Goal: Task Accomplishment & Management: Use online tool/utility

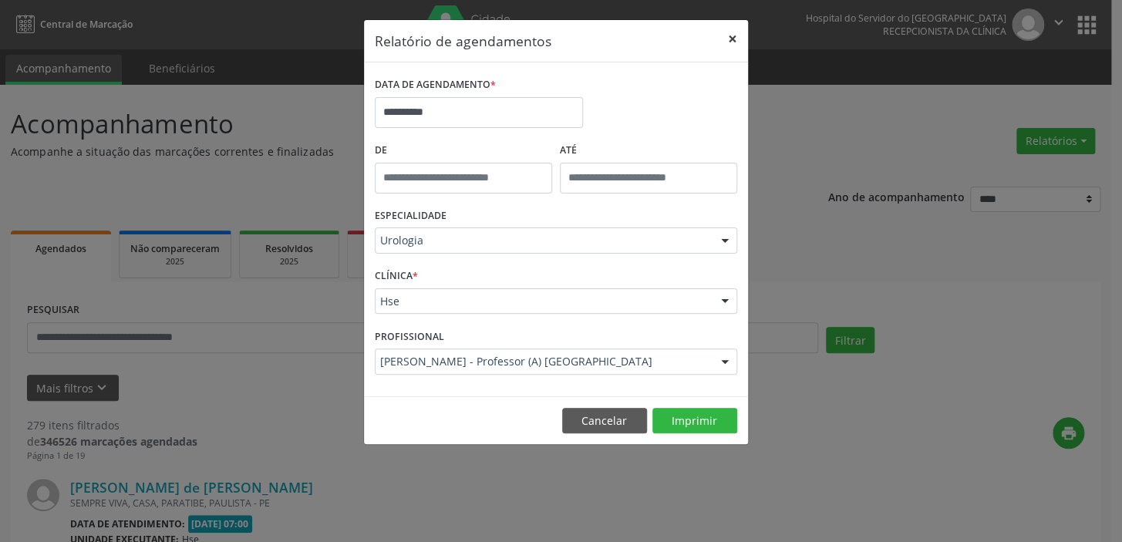
click at [730, 38] on button "×" at bounding box center [732, 39] width 31 height 38
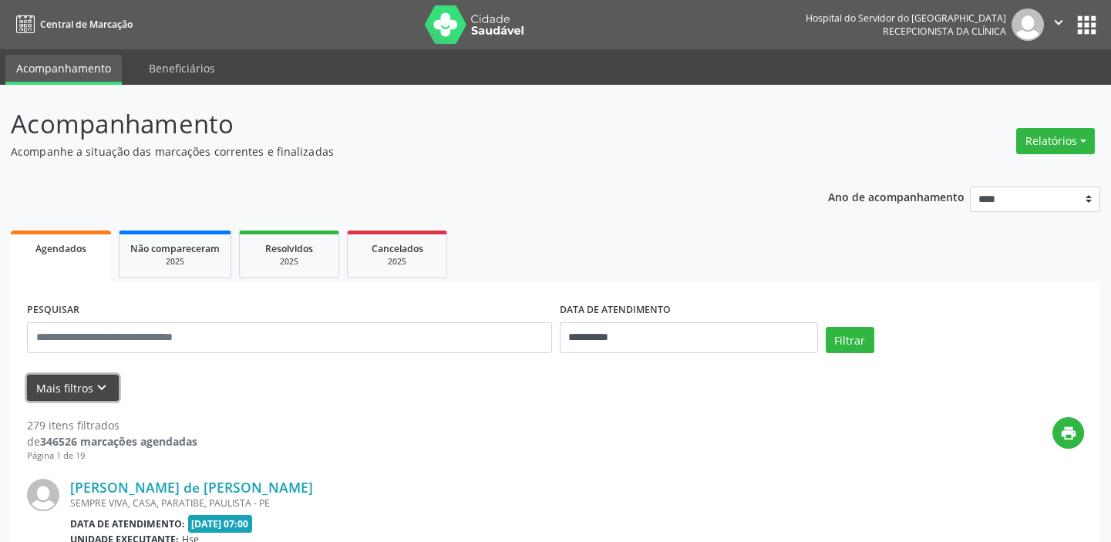
click at [96, 380] on icon "keyboard_arrow_down" at bounding box center [101, 387] width 17 height 17
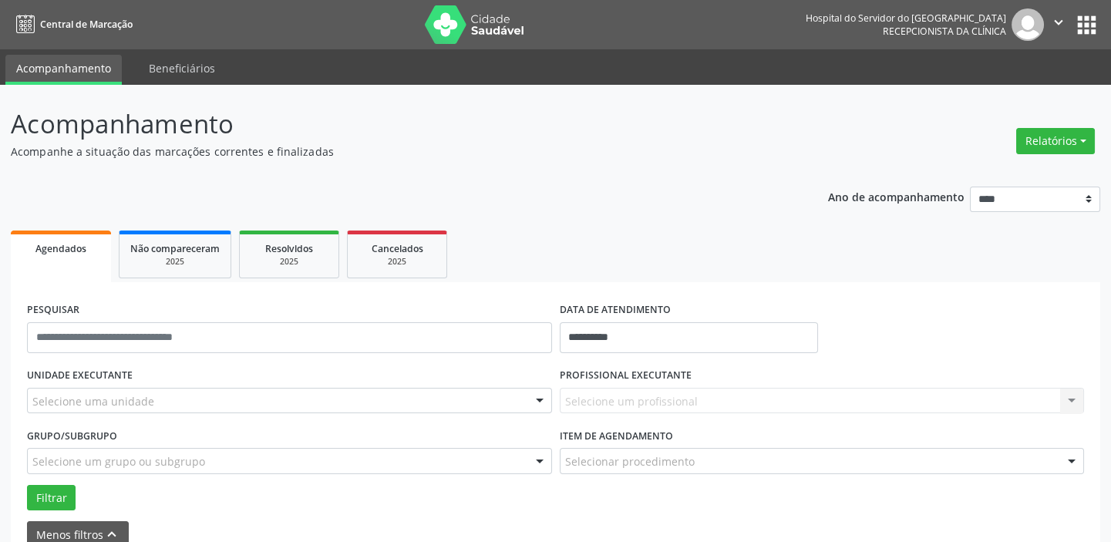
click at [540, 399] on div at bounding box center [539, 402] width 23 height 26
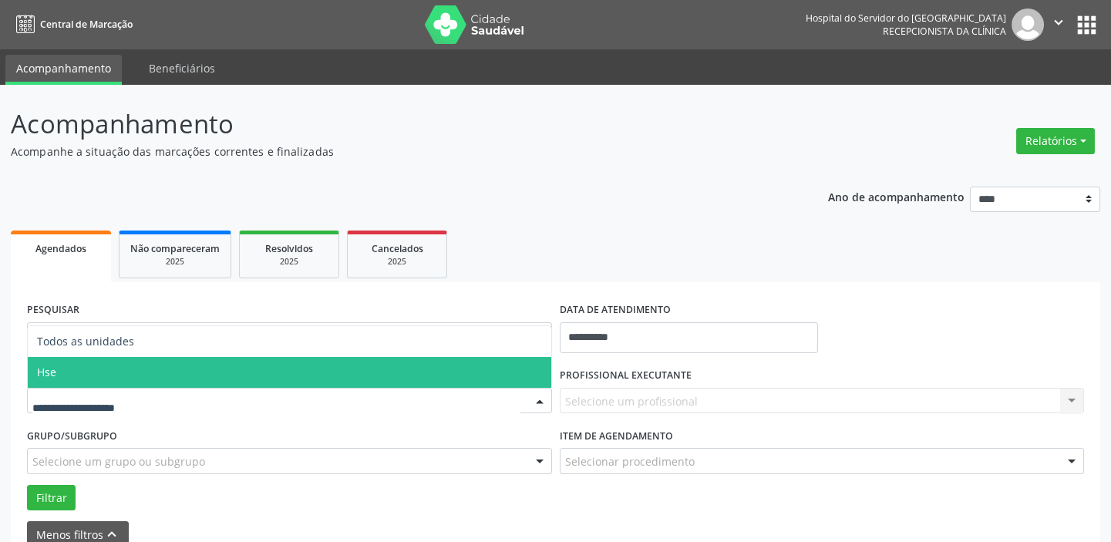
click at [532, 373] on span "Hse" at bounding box center [289, 372] width 523 height 31
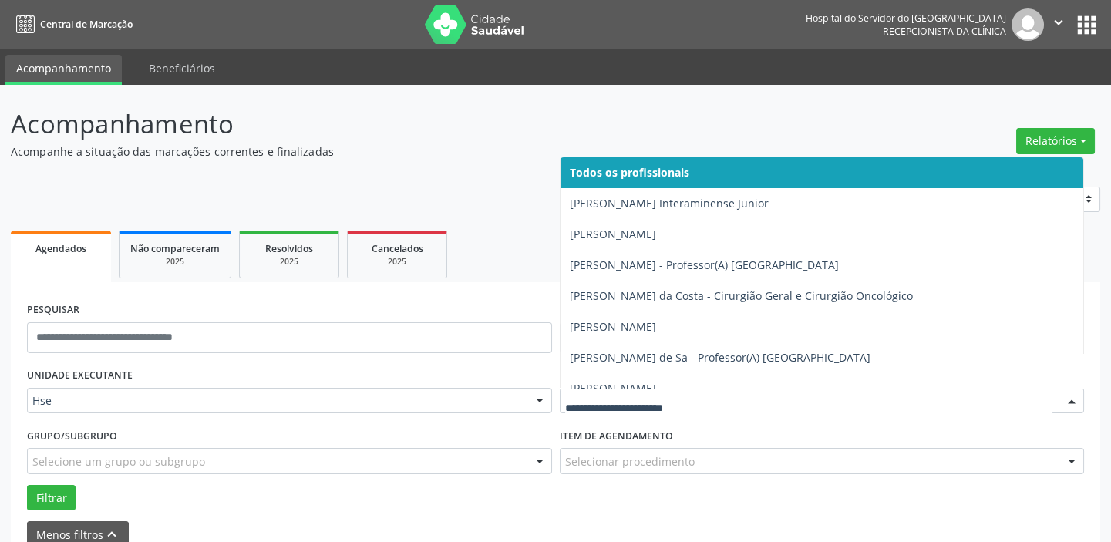
click at [1068, 404] on div at bounding box center [1071, 402] width 23 height 26
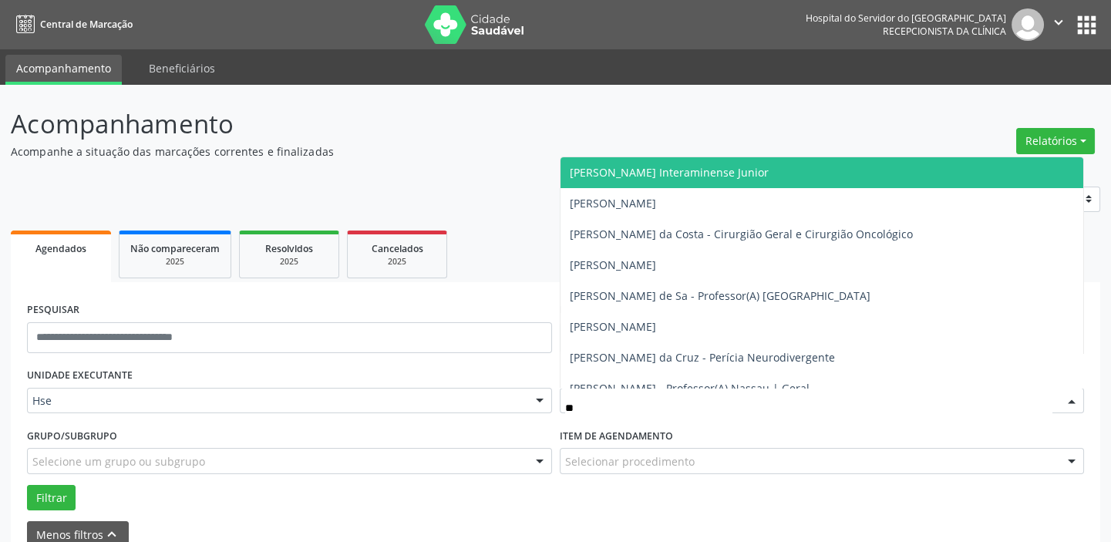
type input "***"
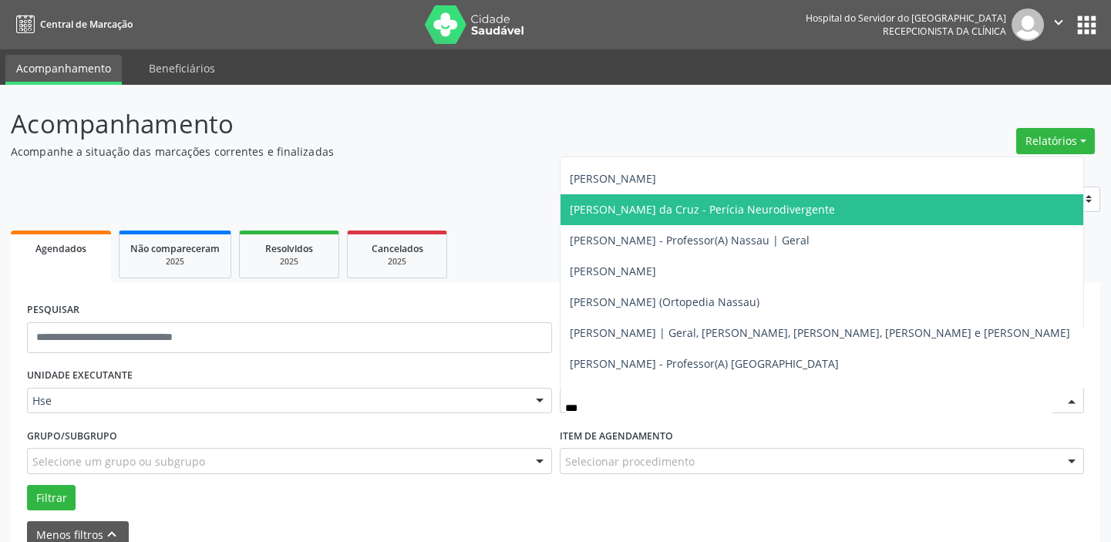
scroll to position [35, 0]
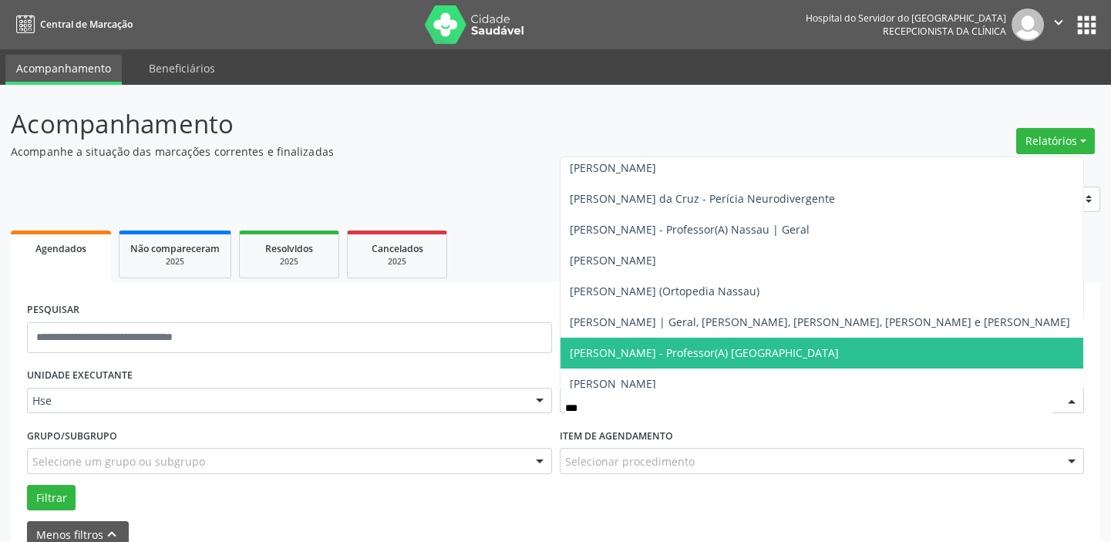
click at [825, 355] on span "[PERSON_NAME] - Professor(A) [GEOGRAPHIC_DATA]" at bounding box center [704, 352] width 269 height 15
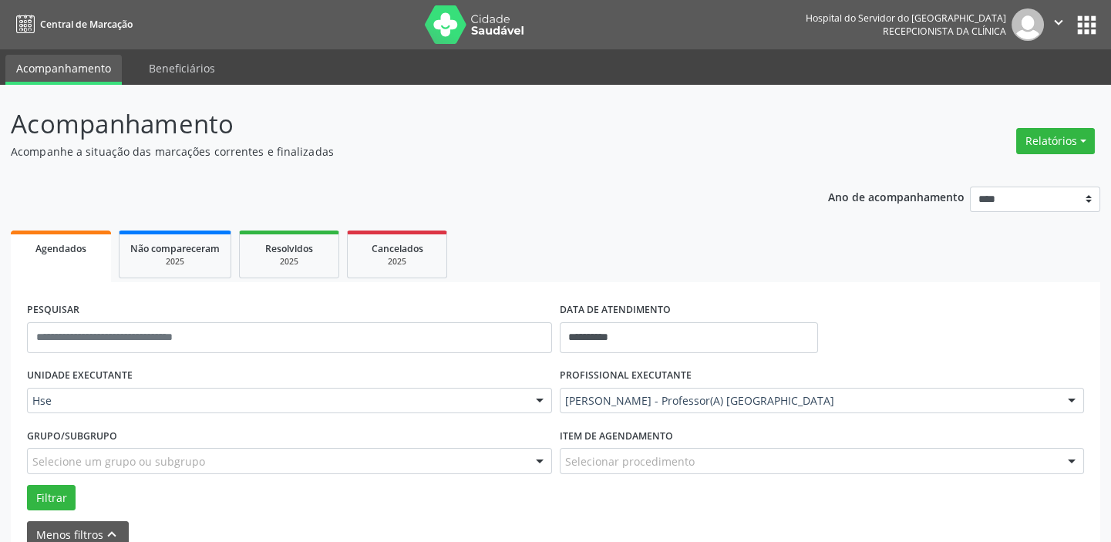
click at [1072, 459] on div at bounding box center [1071, 462] width 23 height 26
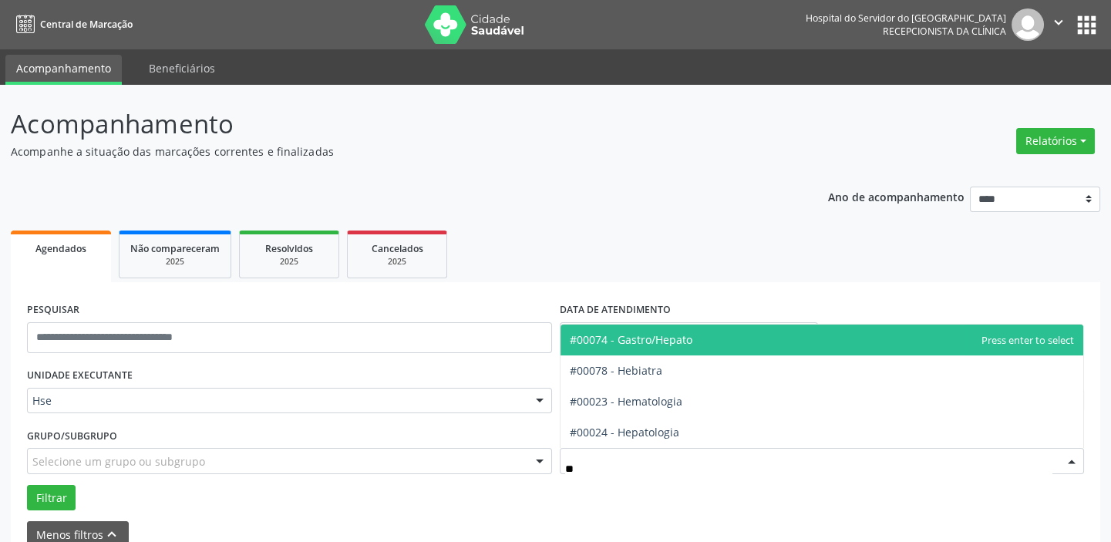
type input "***"
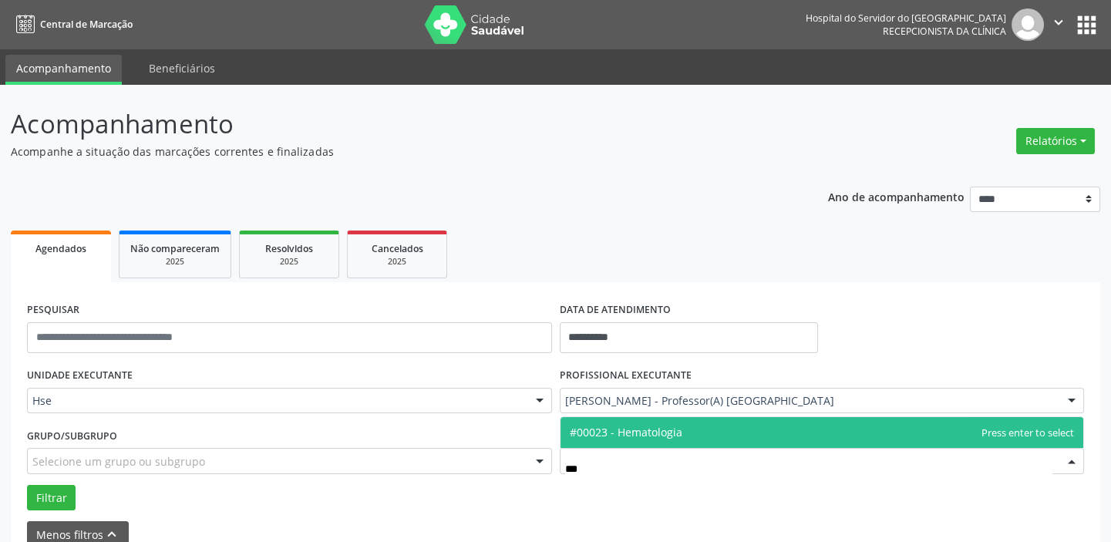
click at [655, 428] on span "#00023 - Hematologia" at bounding box center [626, 432] width 113 height 15
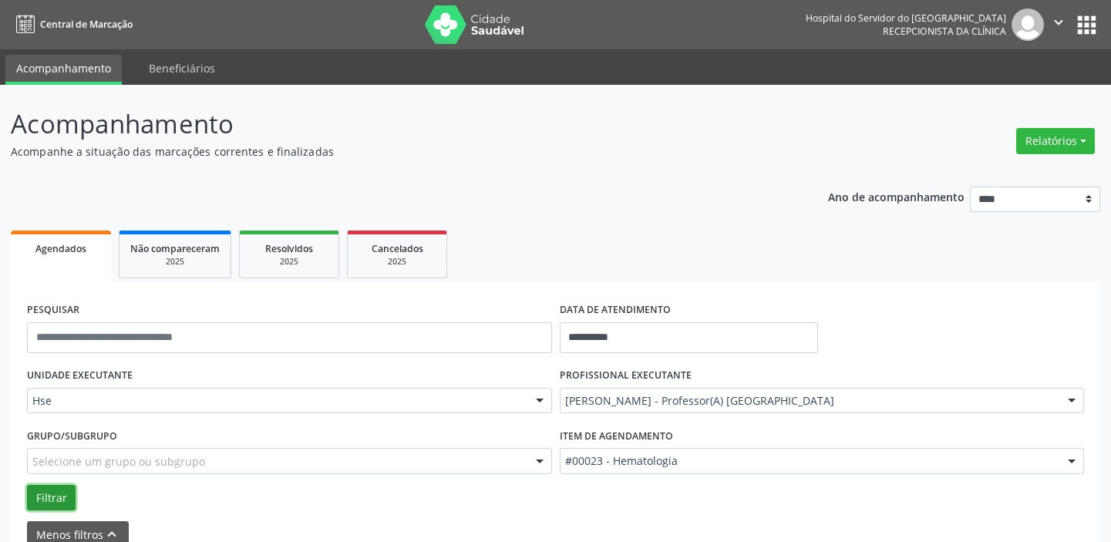
click at [49, 490] on button "Filtrar" at bounding box center [51, 498] width 49 height 26
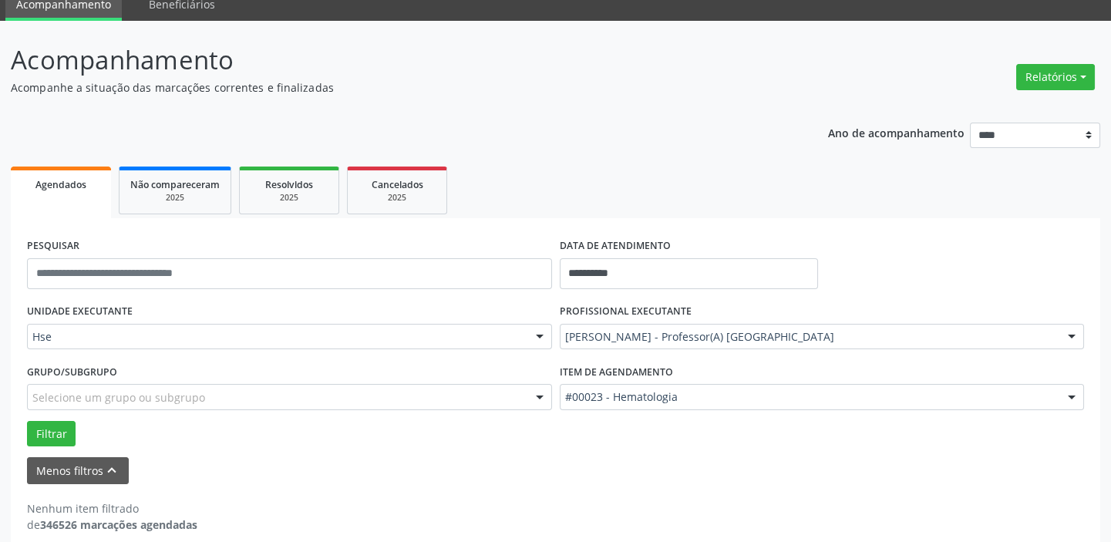
scroll to position [80, 0]
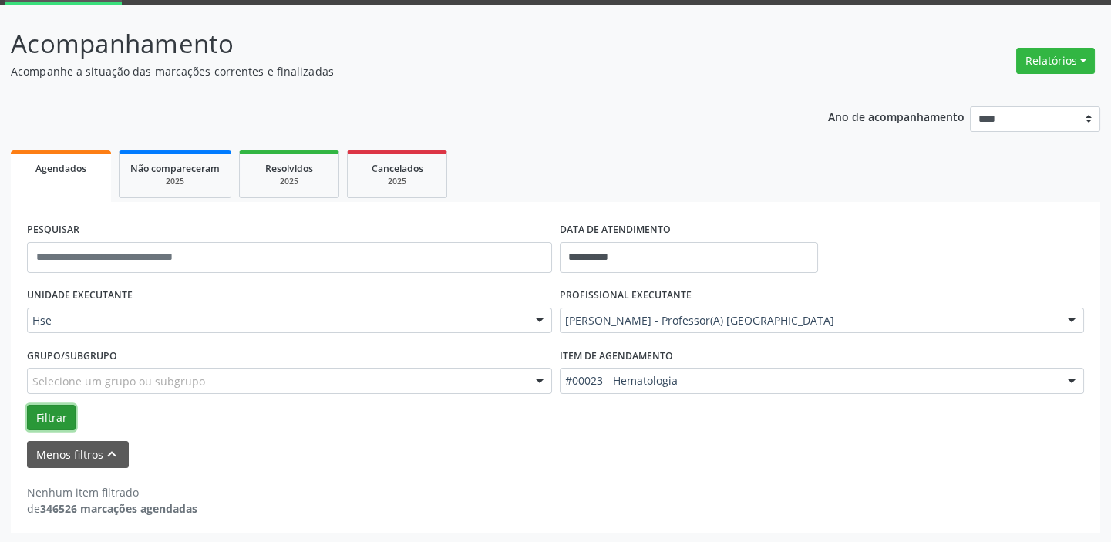
click at [48, 415] on button "Filtrar" at bounding box center [51, 418] width 49 height 26
click at [538, 315] on div at bounding box center [539, 321] width 23 height 26
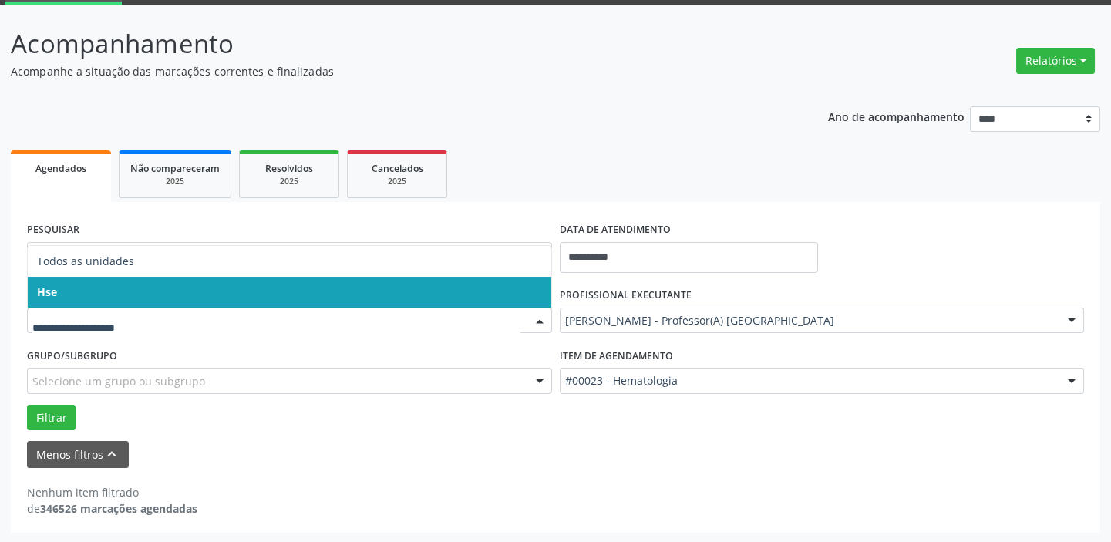
click at [531, 291] on span "Hse" at bounding box center [289, 292] width 523 height 31
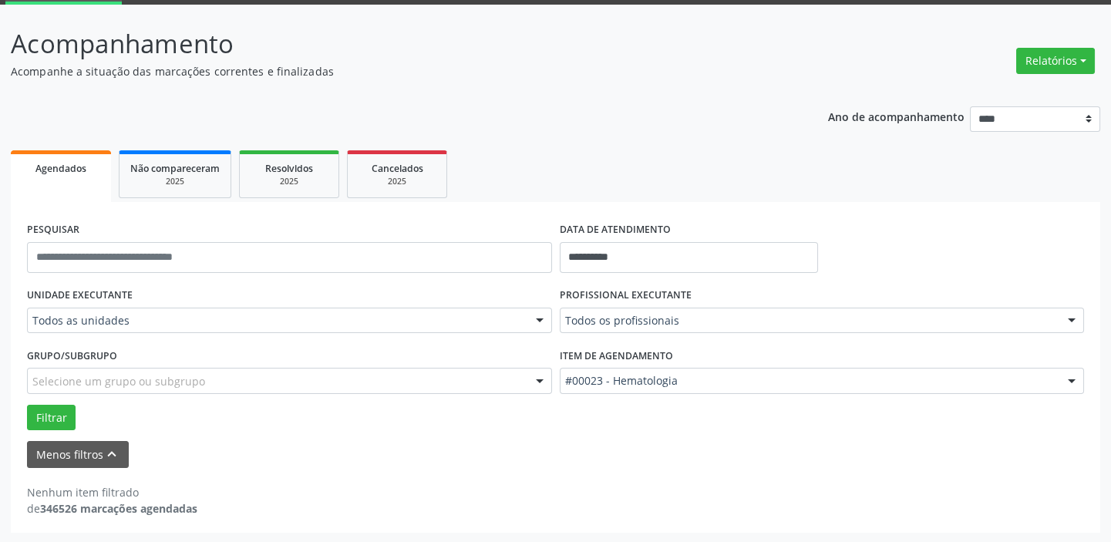
click at [533, 316] on div at bounding box center [539, 321] width 23 height 26
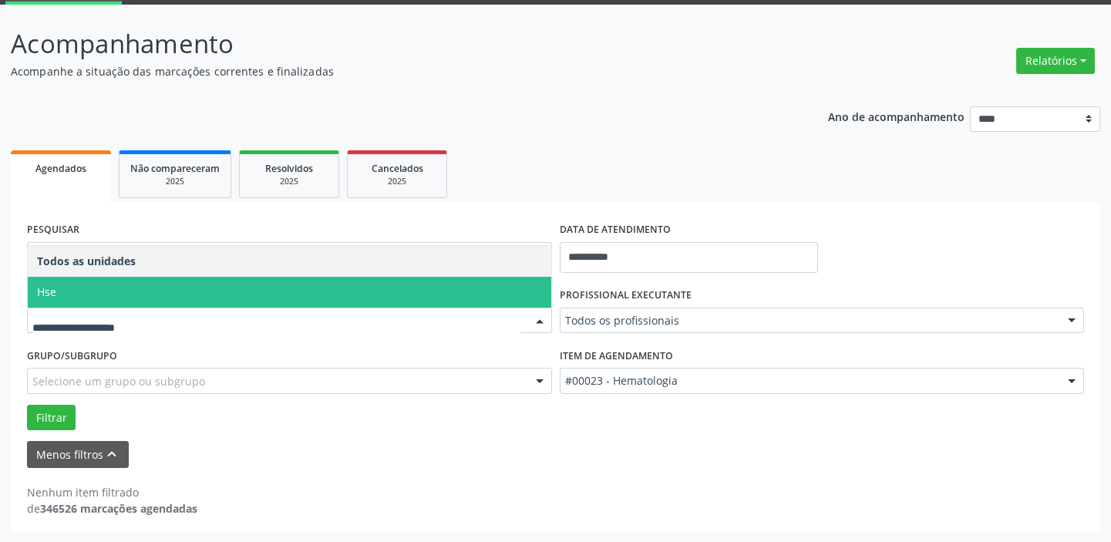
click at [532, 289] on span "Hse" at bounding box center [289, 292] width 523 height 31
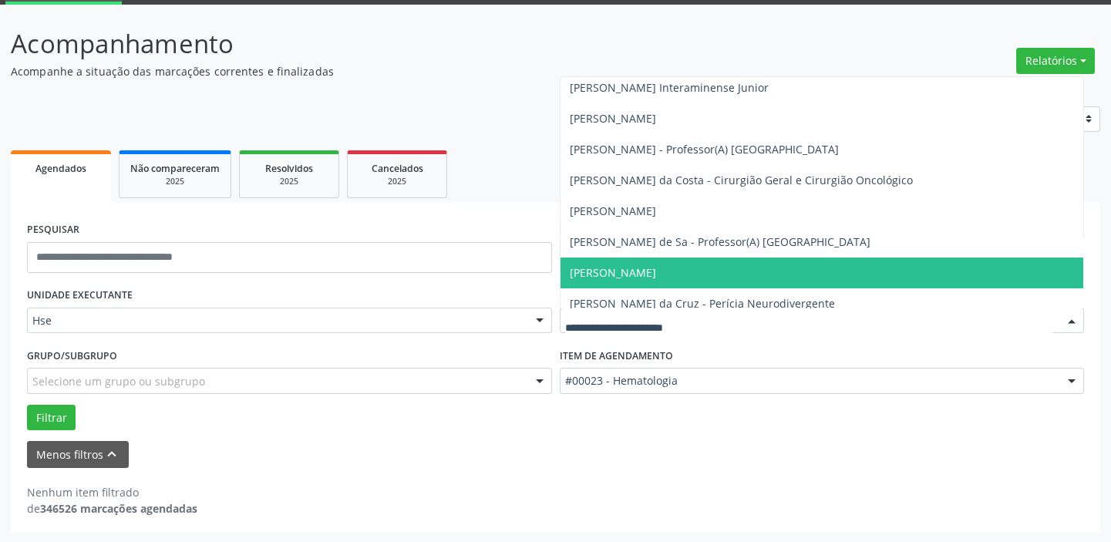
click at [1071, 313] on div at bounding box center [1071, 321] width 23 height 26
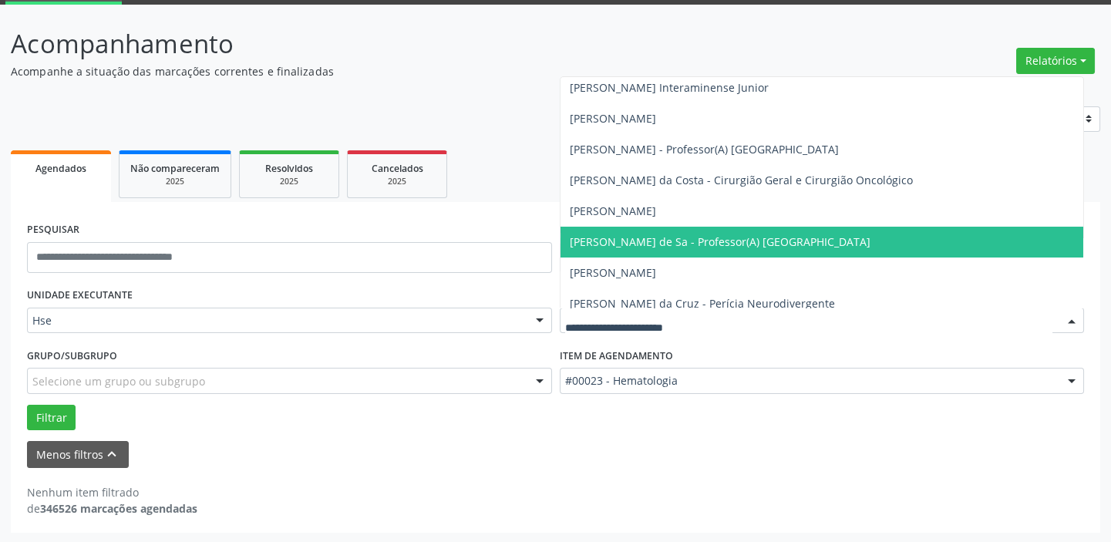
click at [779, 237] on span "[PERSON_NAME] de Sa - Professor(A) [GEOGRAPHIC_DATA]" at bounding box center [720, 241] width 301 height 15
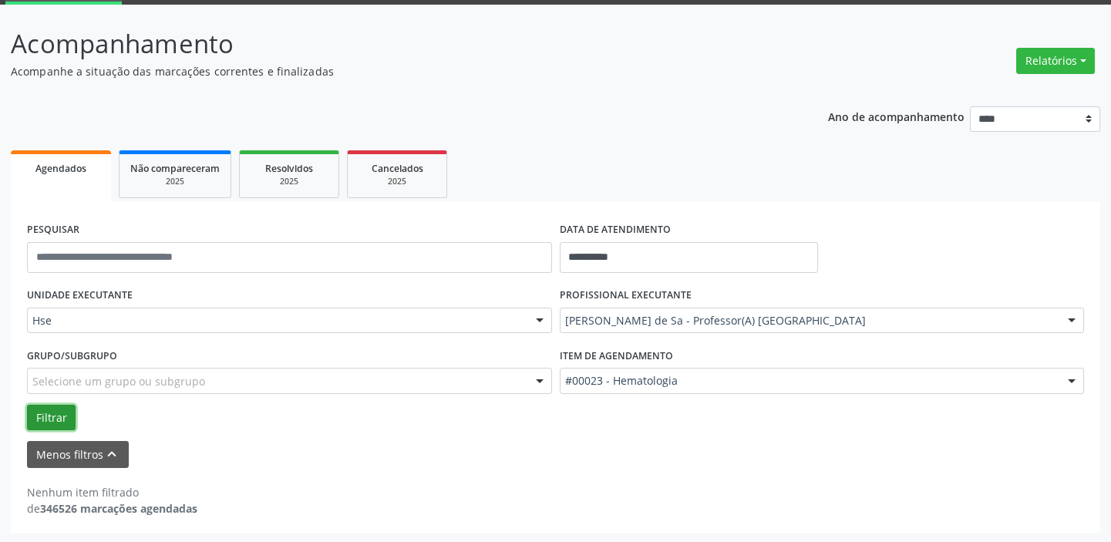
click at [51, 413] on button "Filtrar" at bounding box center [51, 418] width 49 height 26
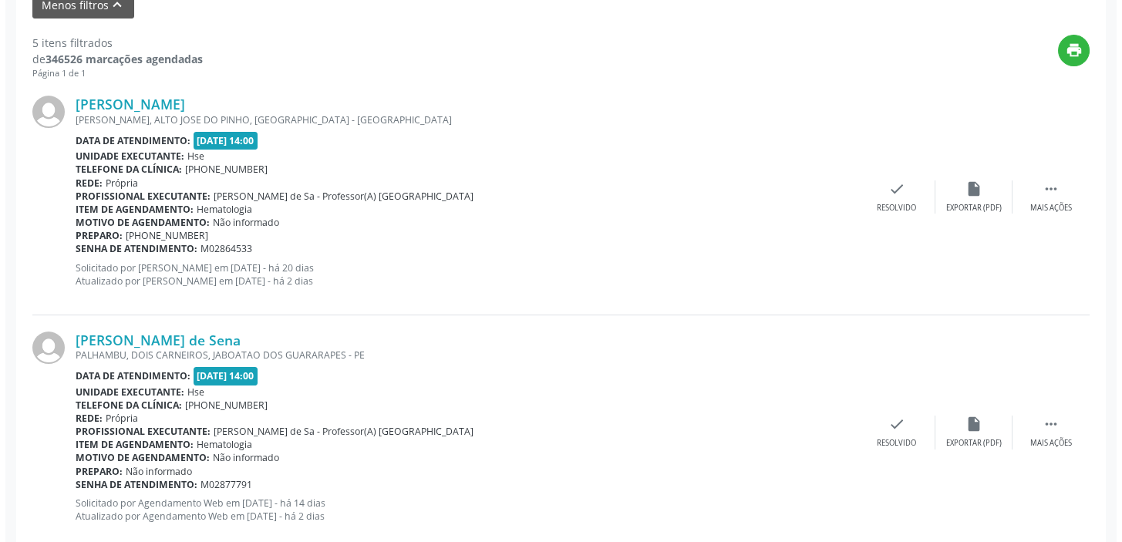
scroll to position [549, 0]
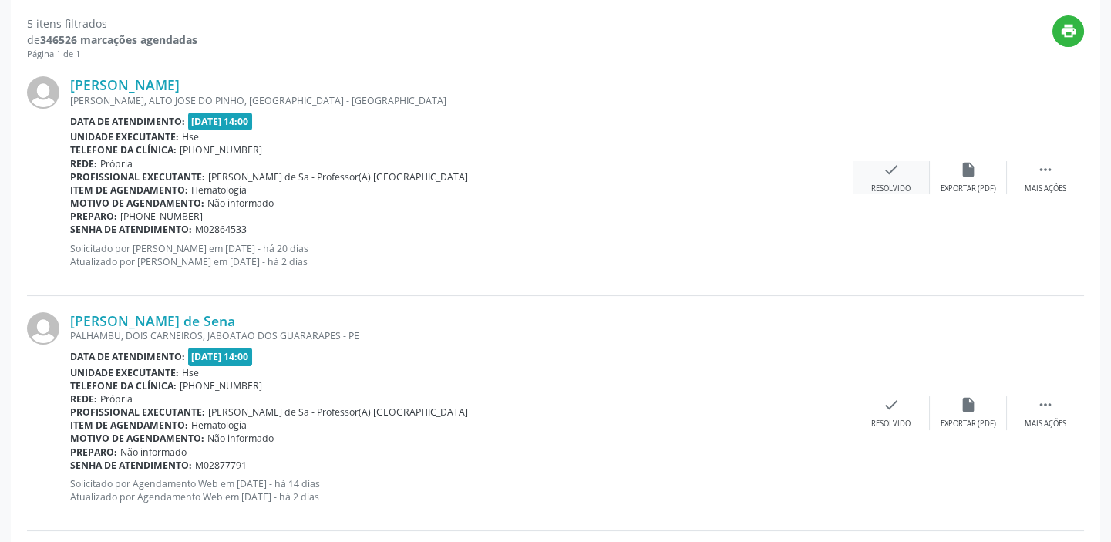
click at [909, 175] on div "check Resolvido" at bounding box center [891, 177] width 77 height 33
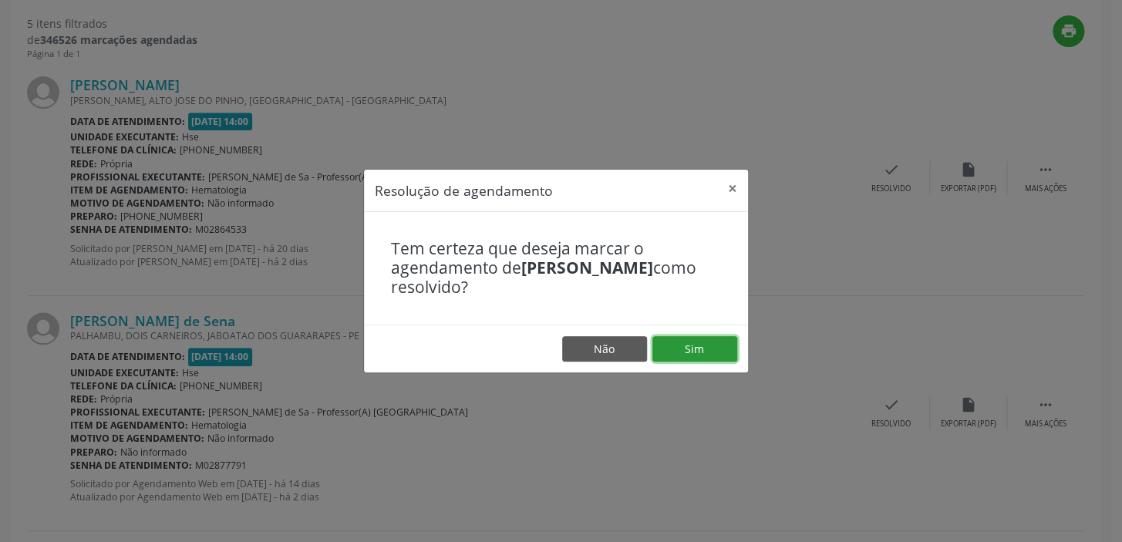
click at [695, 345] on button "Sim" at bounding box center [694, 349] width 85 height 26
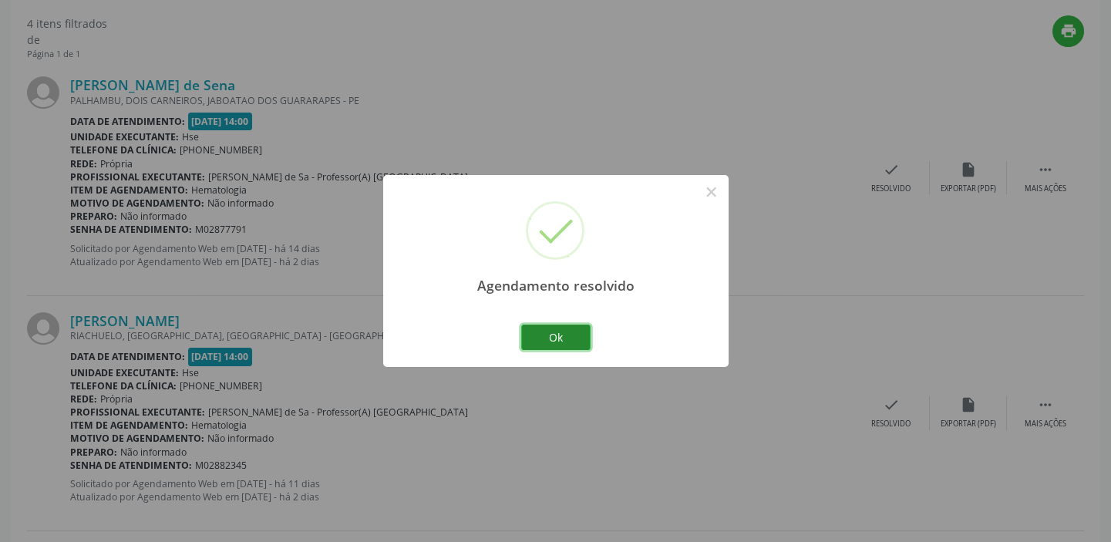
click at [568, 333] on button "Ok" at bounding box center [555, 338] width 69 height 26
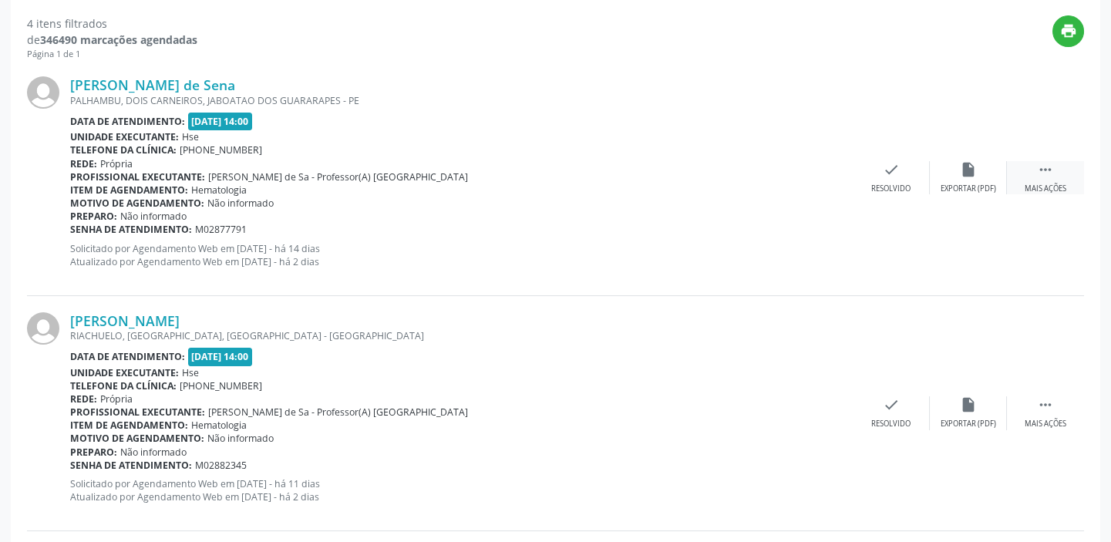
click at [1027, 167] on div " Mais ações" at bounding box center [1045, 177] width 77 height 33
click at [971, 177] on div "alarm_off Não compareceu" at bounding box center [968, 177] width 77 height 33
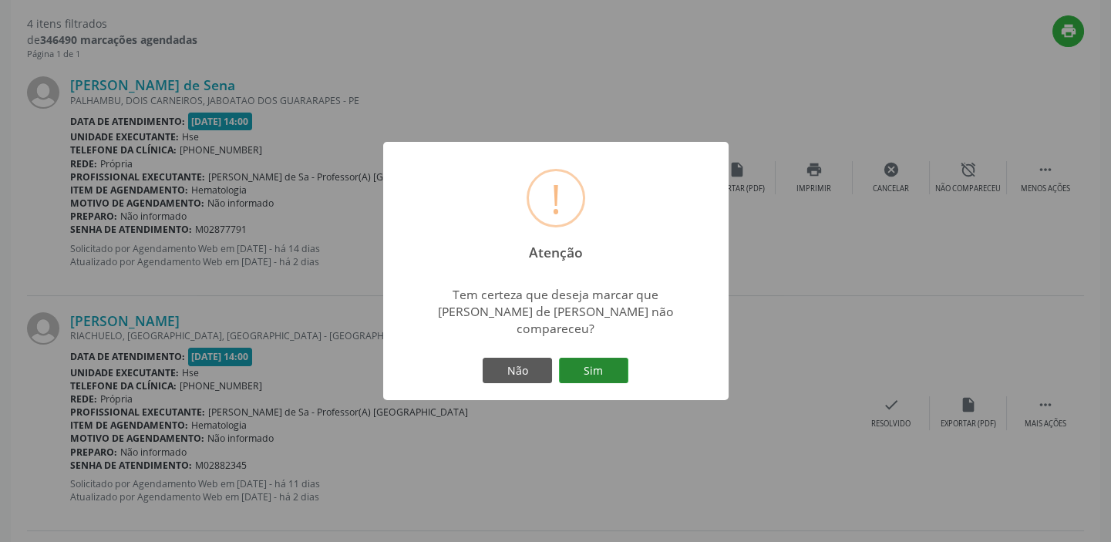
click at [584, 358] on button "Sim" at bounding box center [593, 371] width 69 height 26
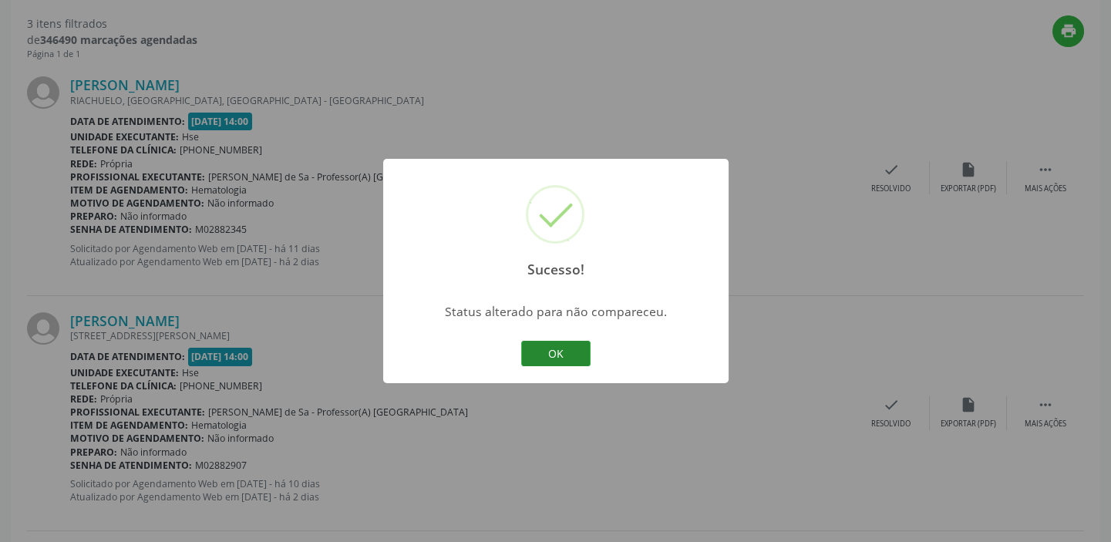
click at [569, 353] on button "OK" at bounding box center [555, 354] width 69 height 26
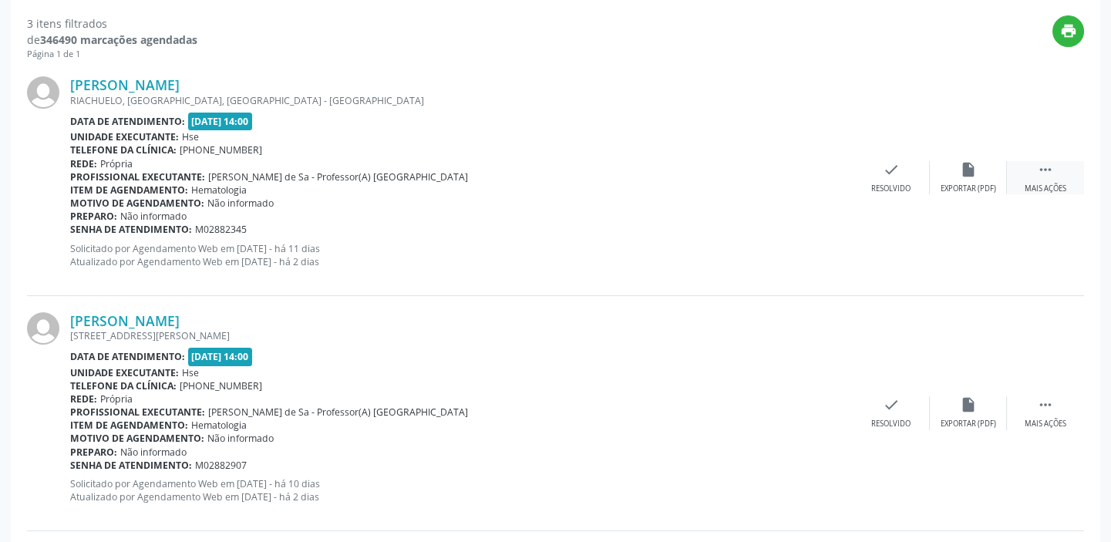
click at [1048, 167] on icon "" at bounding box center [1045, 169] width 17 height 17
click at [967, 177] on div "alarm_off Não compareceu" at bounding box center [968, 177] width 77 height 33
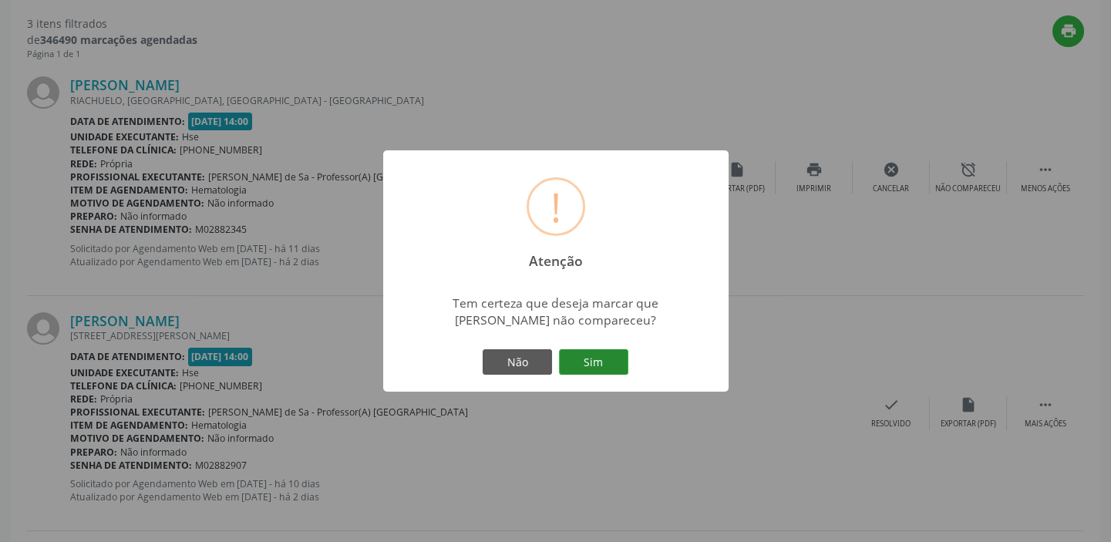
click at [613, 364] on button "Sim" at bounding box center [593, 362] width 69 height 26
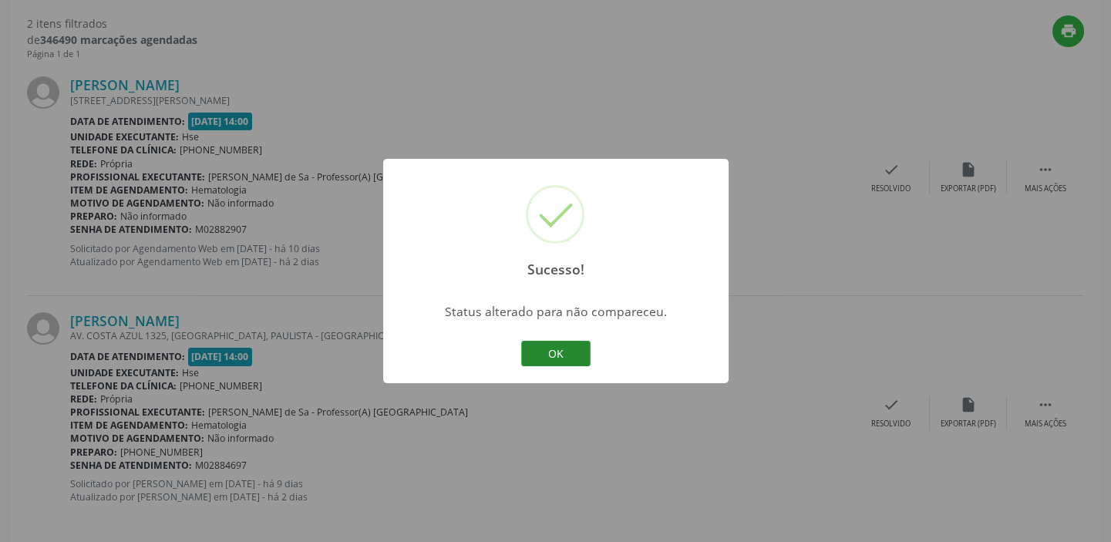
click at [569, 351] on button "OK" at bounding box center [555, 354] width 69 height 26
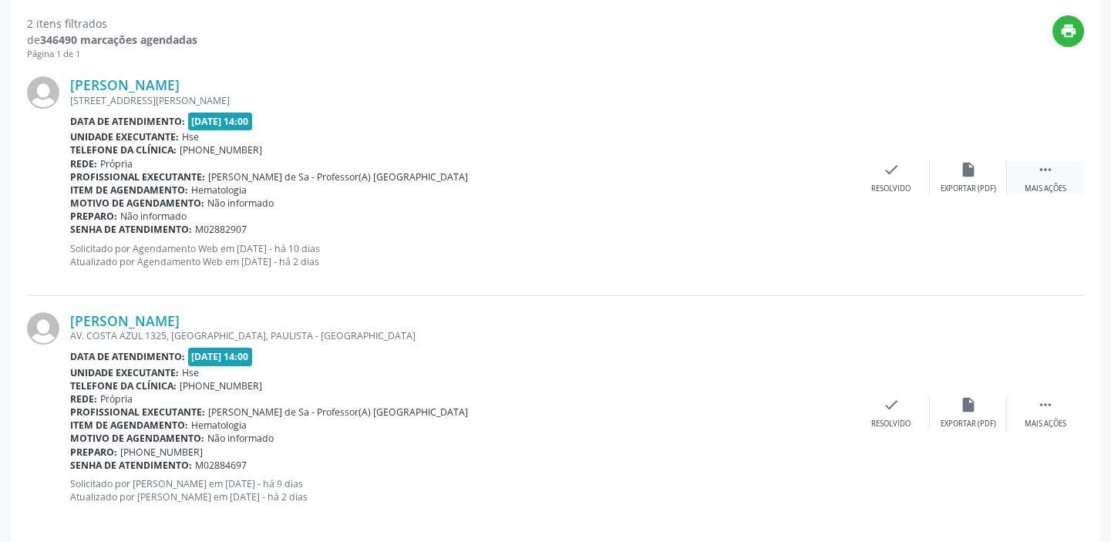
click at [1027, 168] on div " Mais ações" at bounding box center [1045, 177] width 77 height 33
click at [960, 174] on icon "alarm_off" at bounding box center [968, 169] width 17 height 17
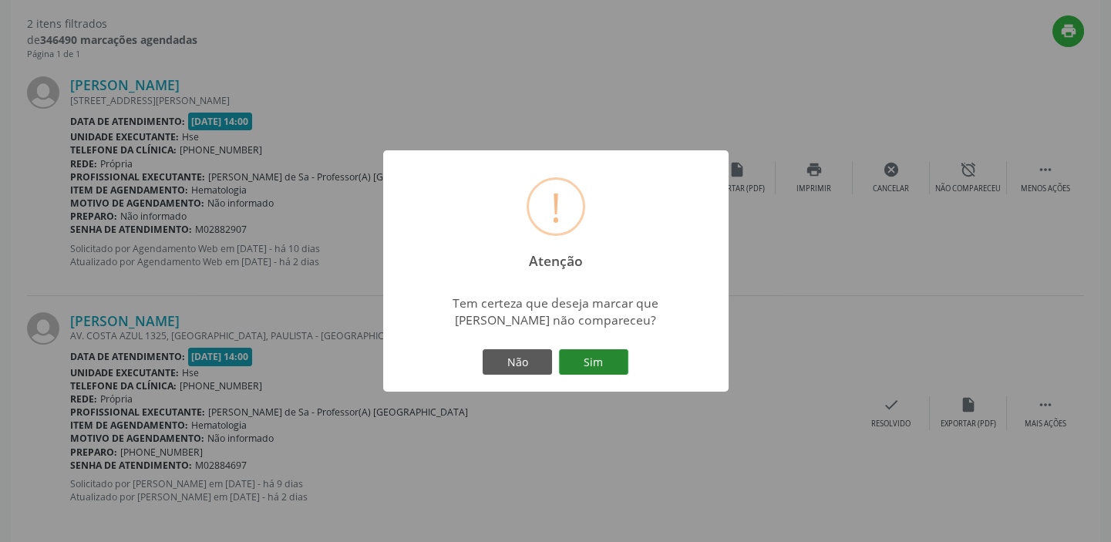
click at [587, 362] on button "Sim" at bounding box center [593, 362] width 69 height 26
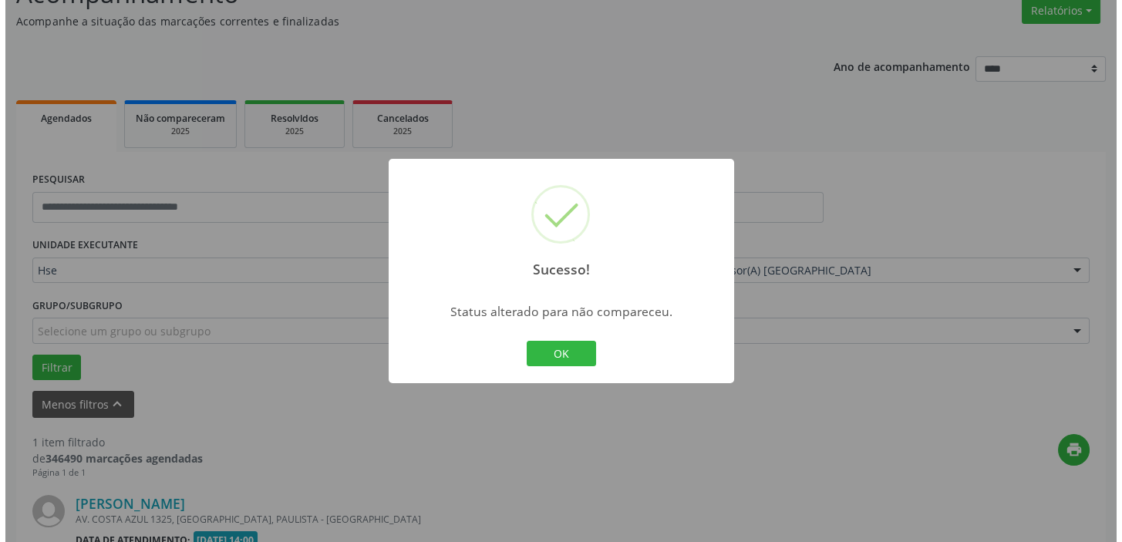
scroll to position [328, 0]
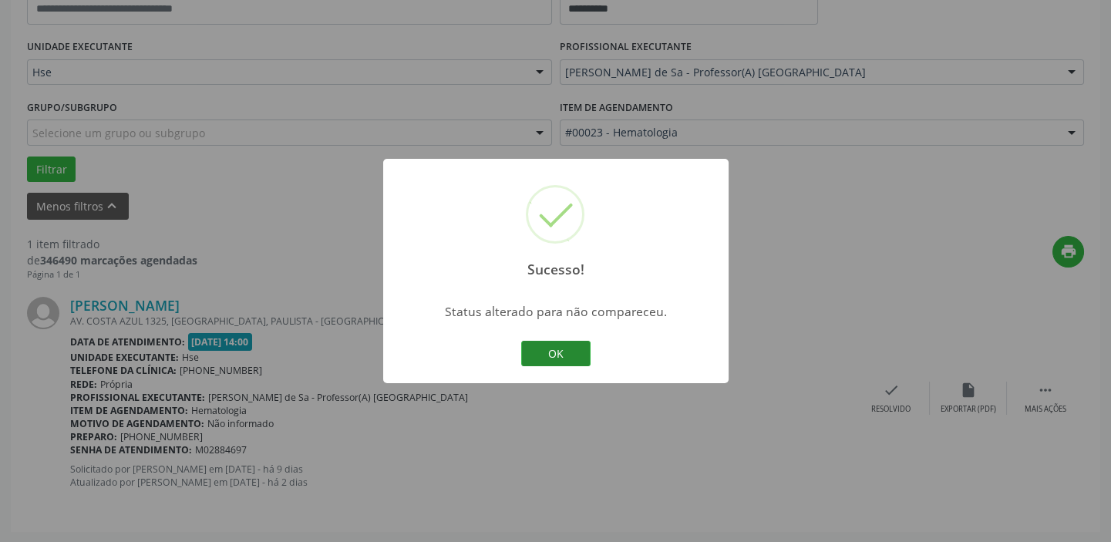
click at [575, 354] on button "OK" at bounding box center [555, 354] width 69 height 26
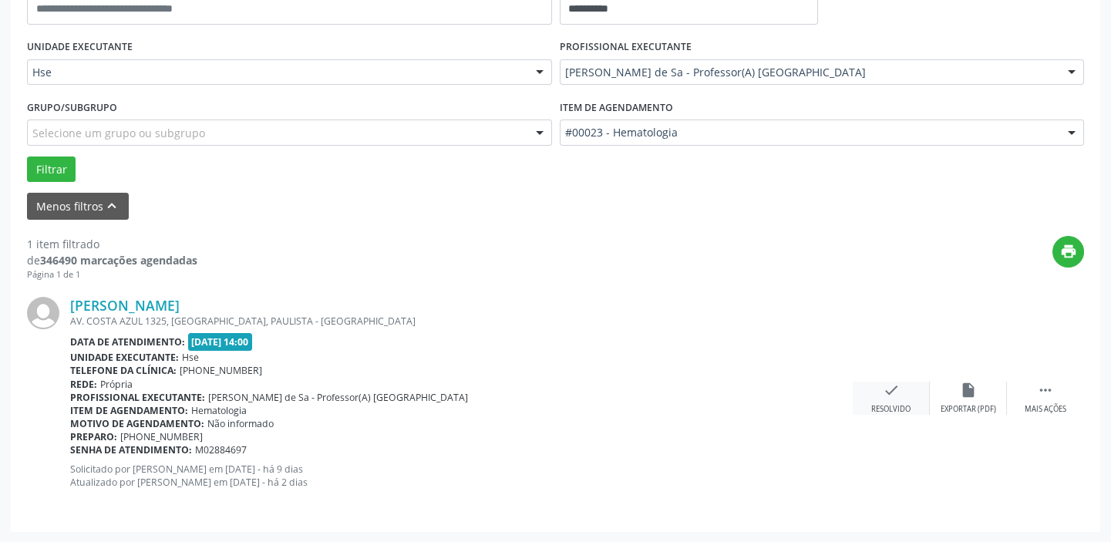
click at [901, 397] on div "check Resolvido" at bounding box center [891, 398] width 77 height 33
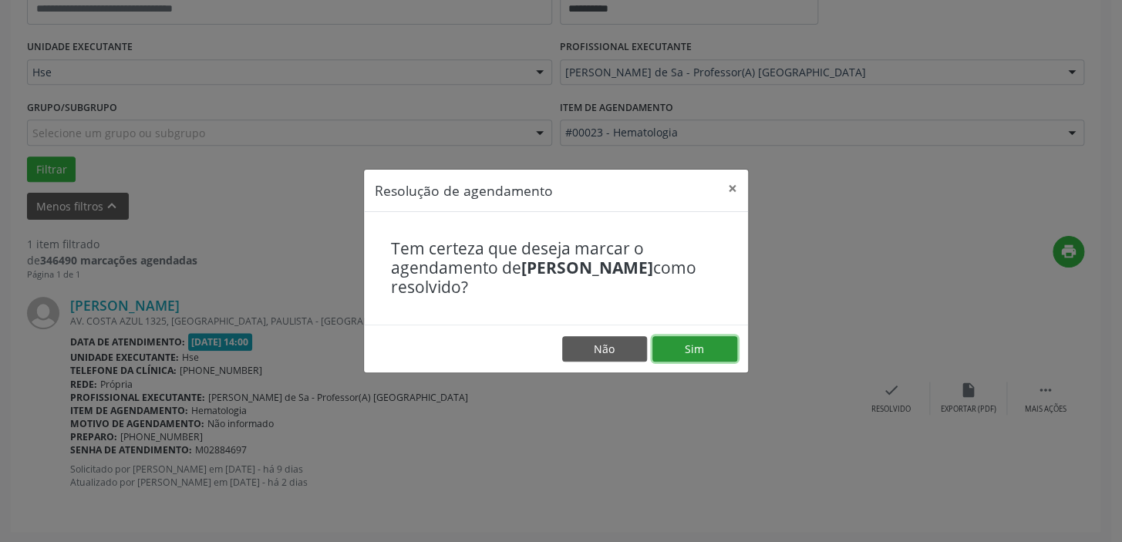
click at [695, 344] on button "Sim" at bounding box center [694, 349] width 85 height 26
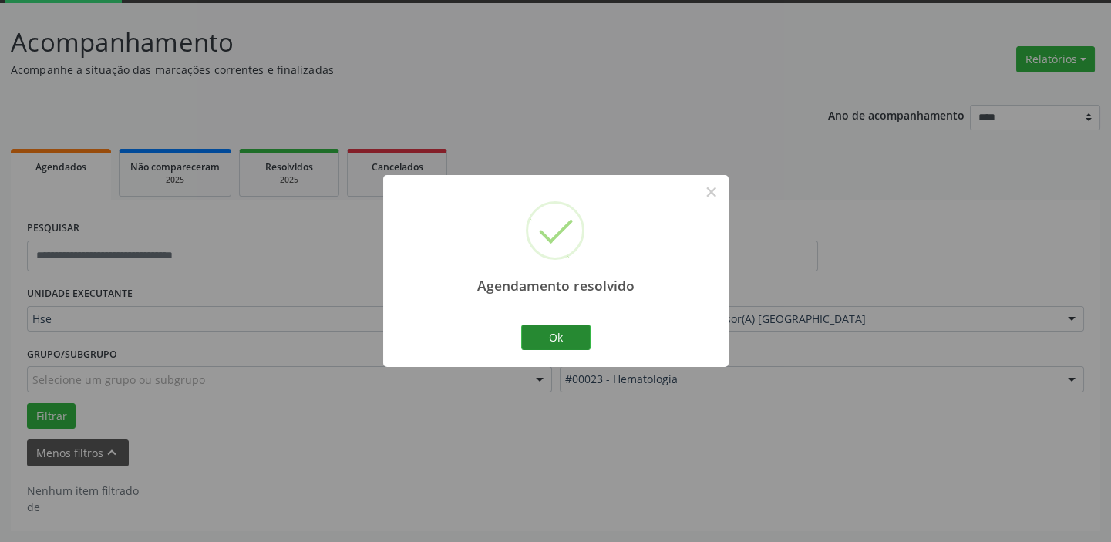
scroll to position [80, 0]
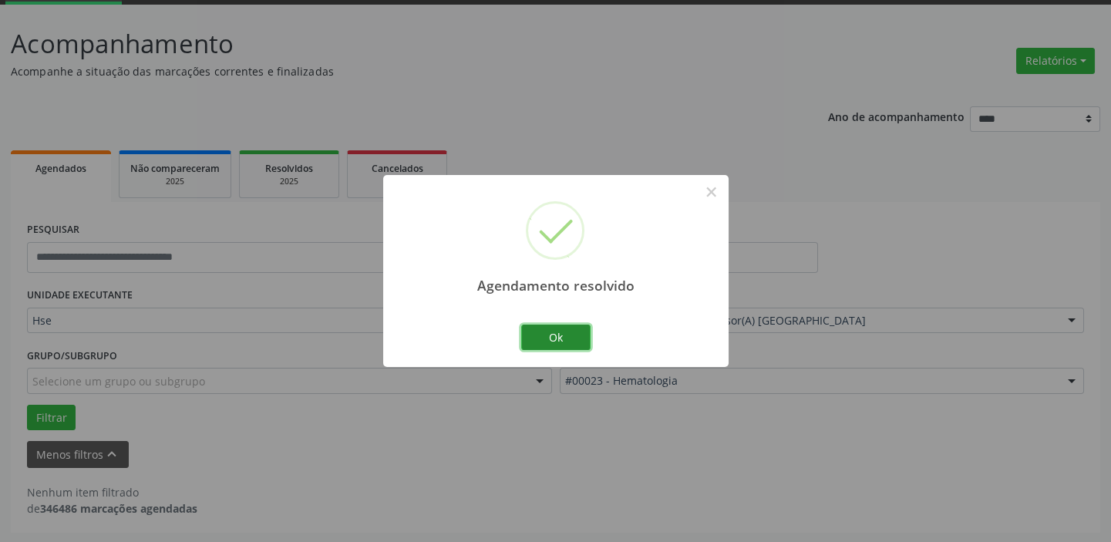
click at [560, 331] on button "Ok" at bounding box center [555, 338] width 69 height 26
